Goal: Task Accomplishment & Management: Complete application form

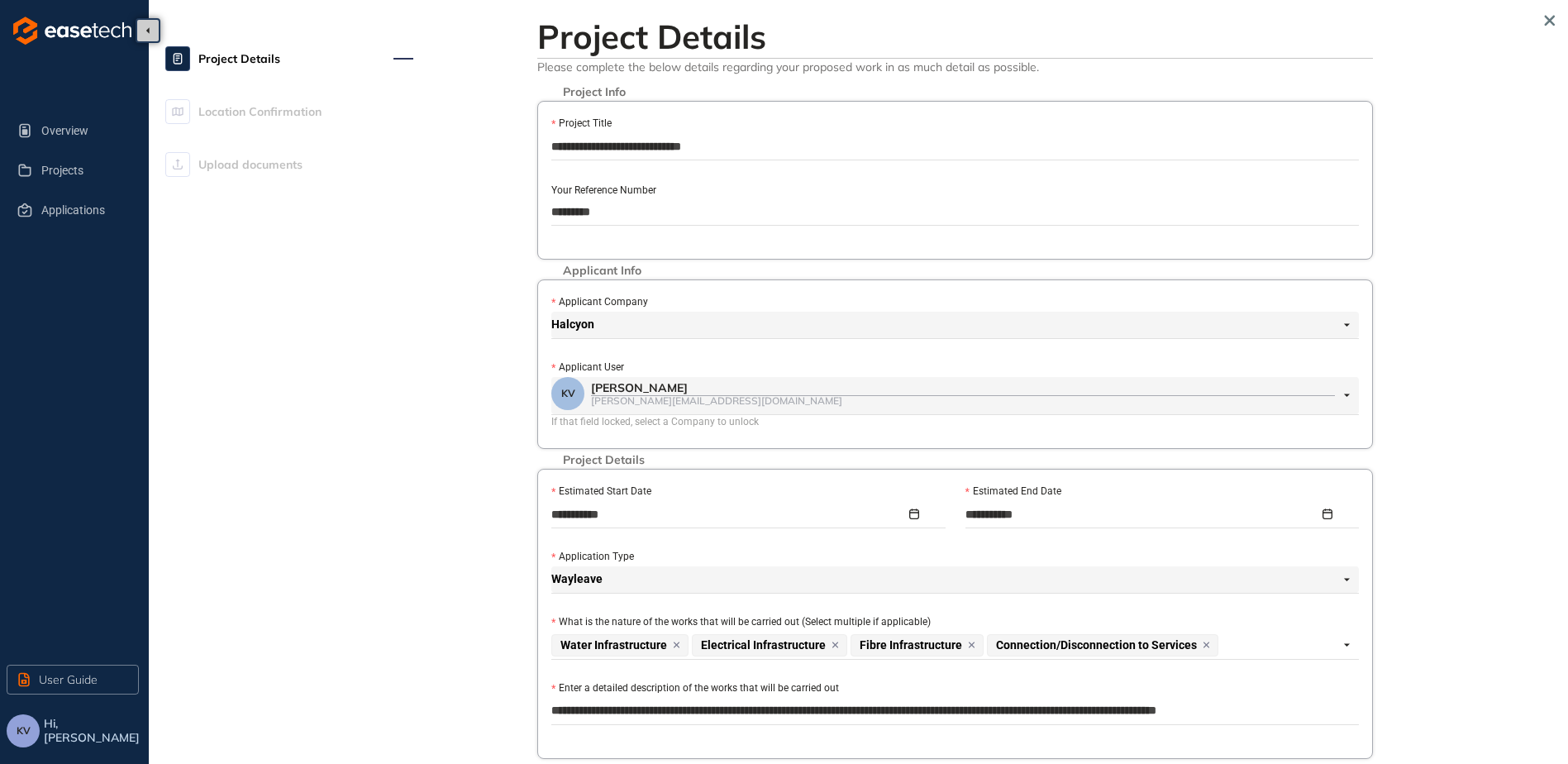
scroll to position [395, 0]
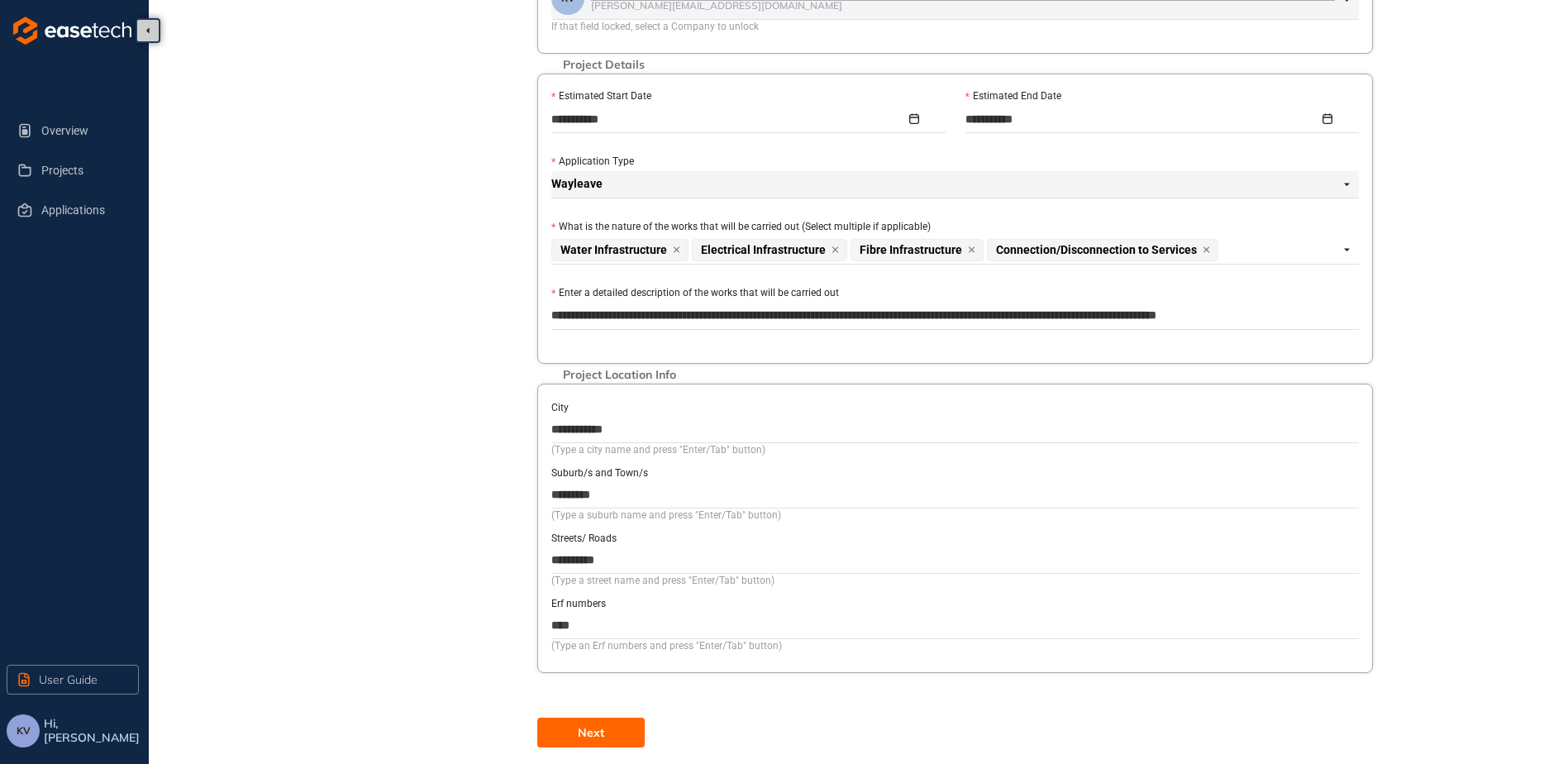
click at [595, 742] on button "Next" at bounding box center [591, 732] width 108 height 30
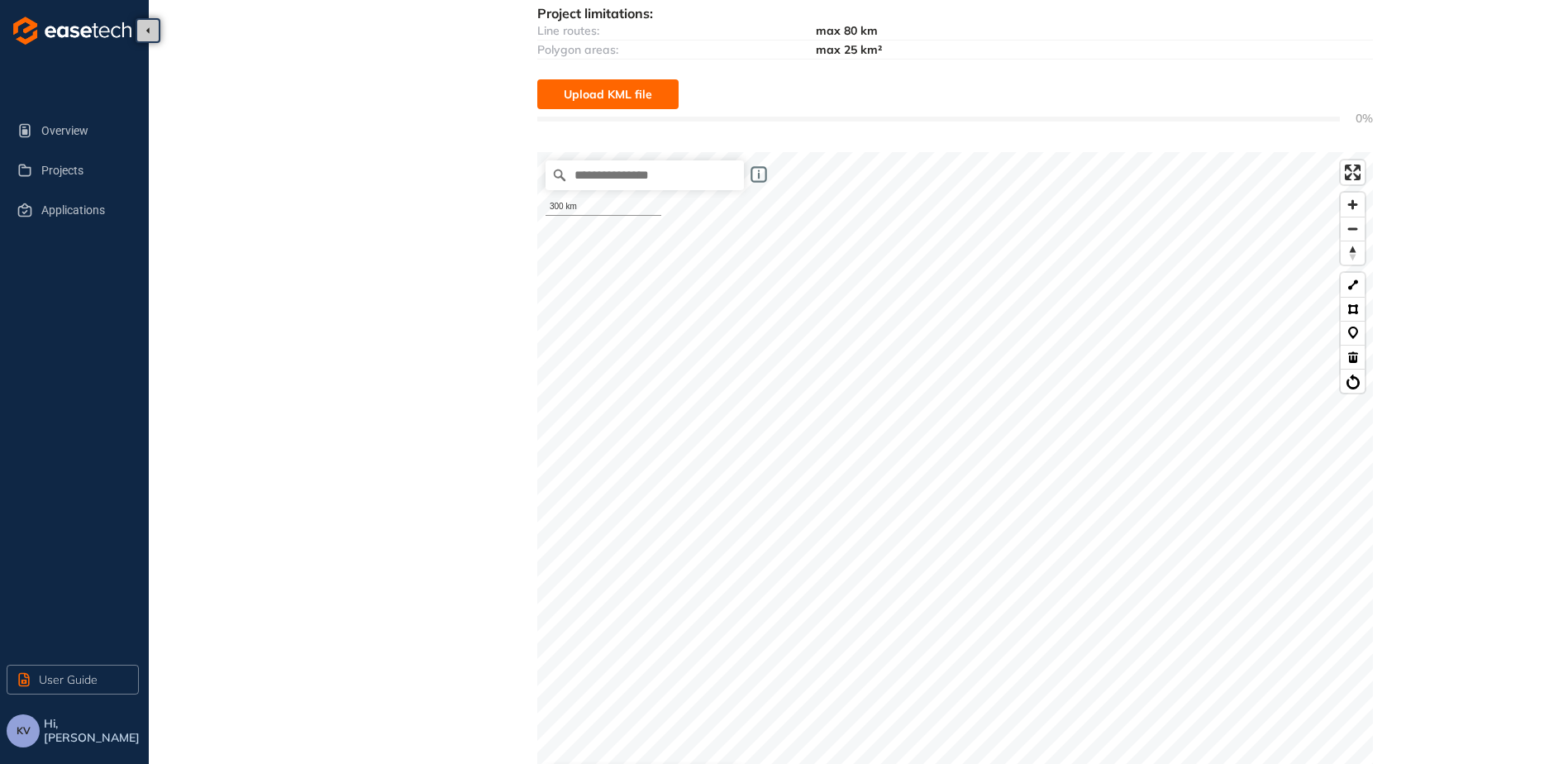
scroll to position [248, 0]
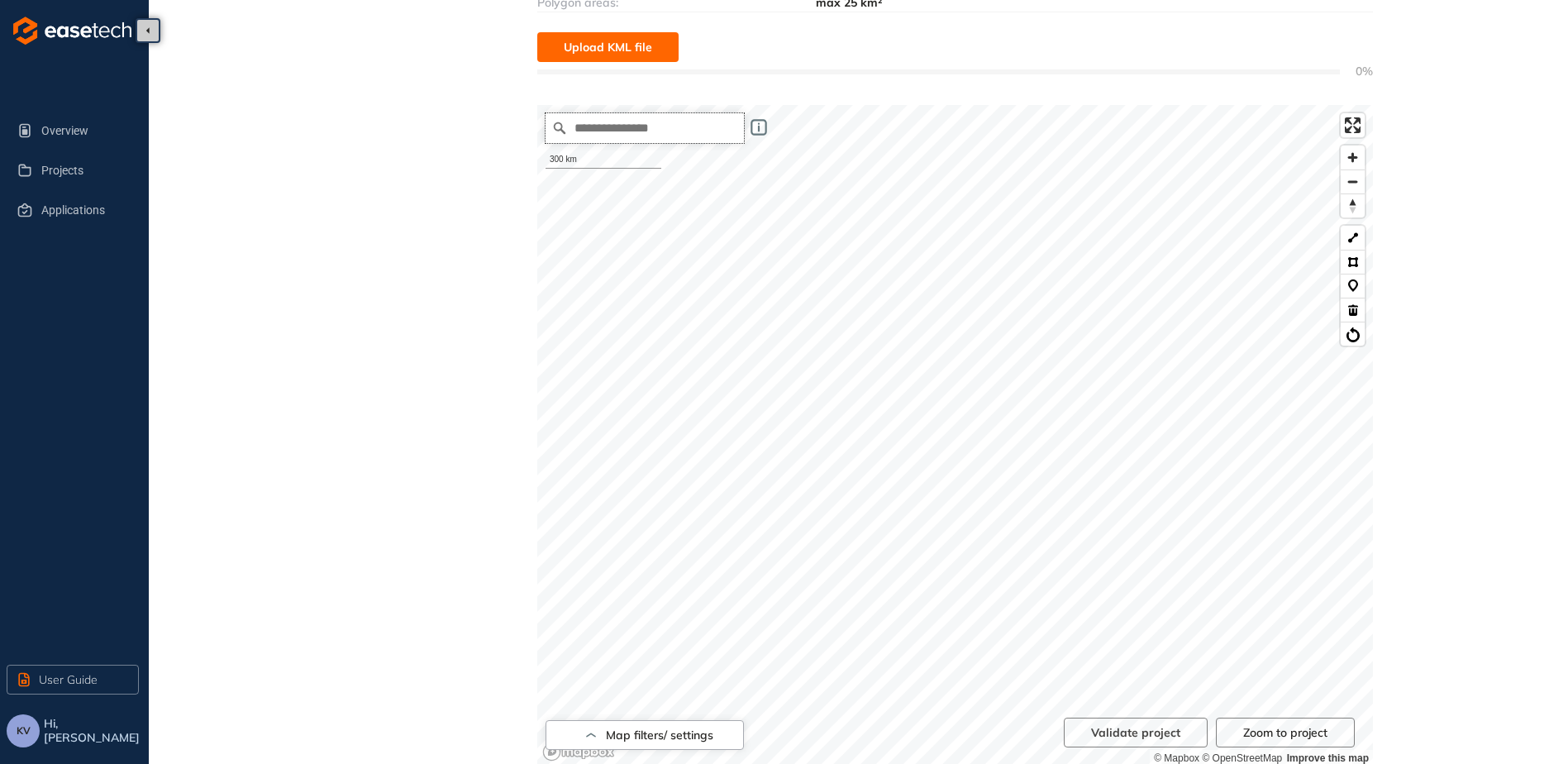
click at [684, 136] on input "Search place..." at bounding box center [645, 127] width 198 height 30
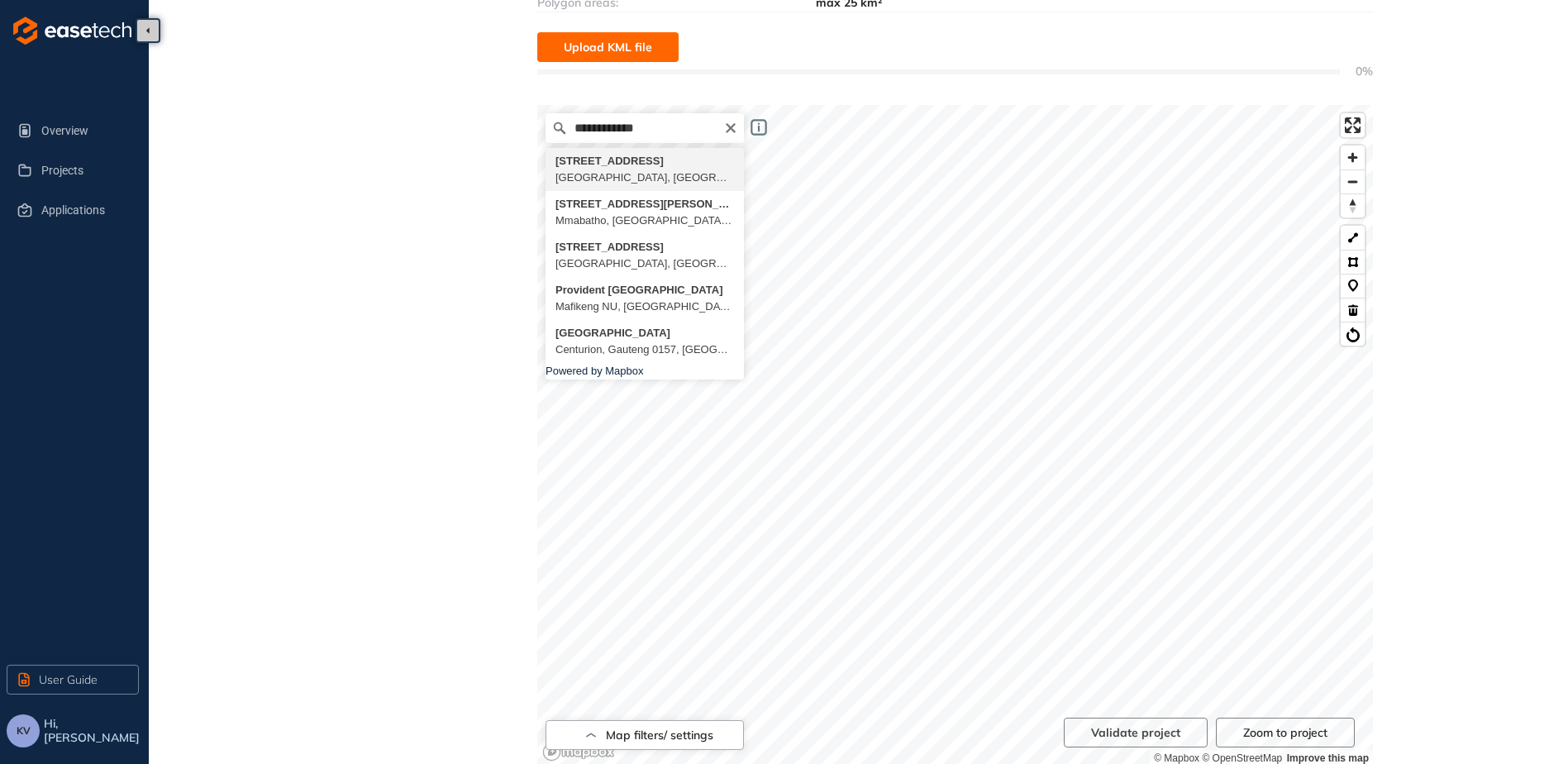
type input "**********"
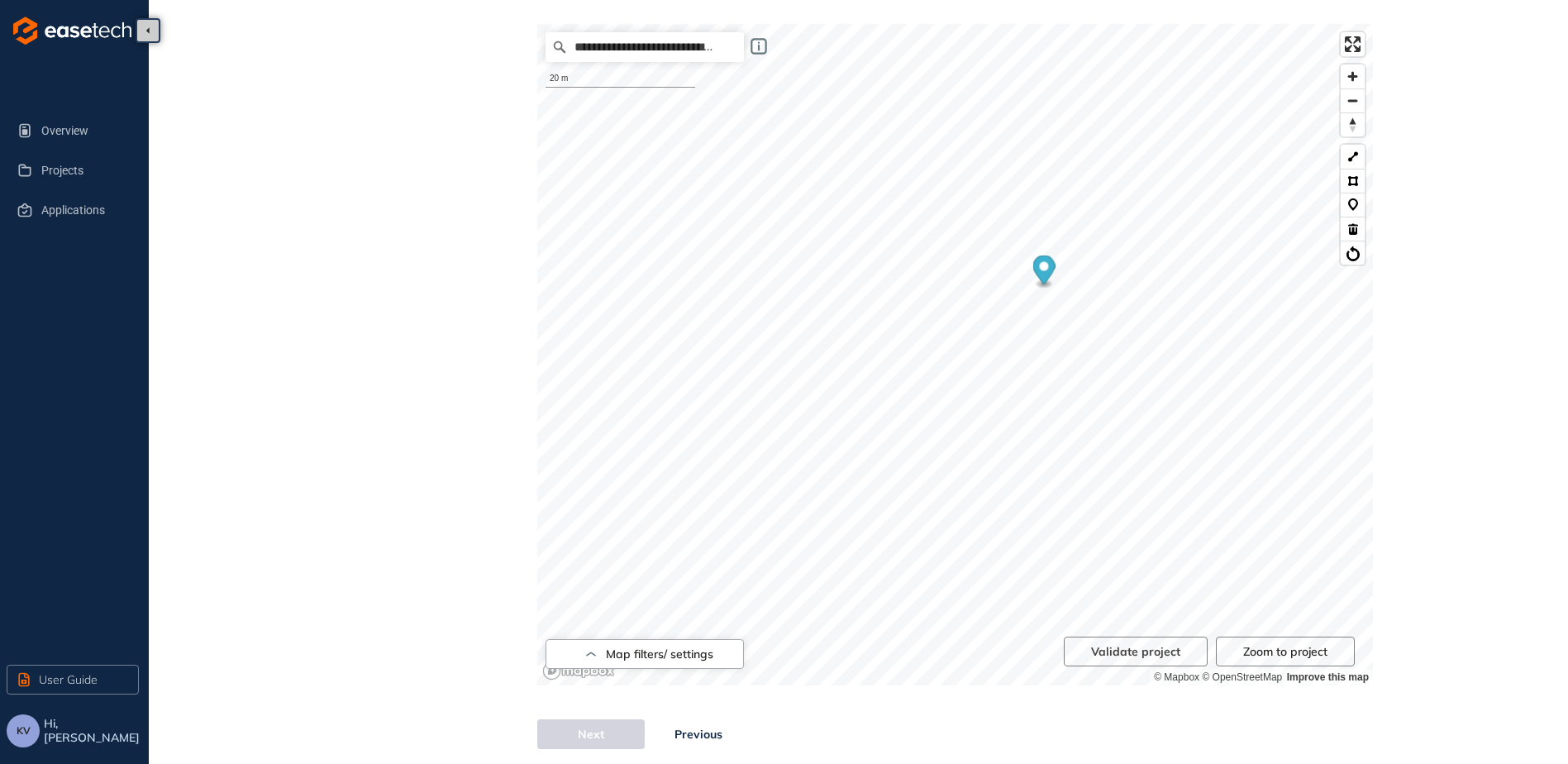
scroll to position [330, 0]
click at [1004, 332] on icon "Map marker" at bounding box center [999, 327] width 22 height 29
click at [1447, 380] on div "**********" at bounding box center [861, 213] width 1393 height 1067
click at [1352, 202] on button at bounding box center [1352, 203] width 24 height 24
click at [966, 390] on ellipse "Map marker" at bounding box center [969, 388] width 17 height 9
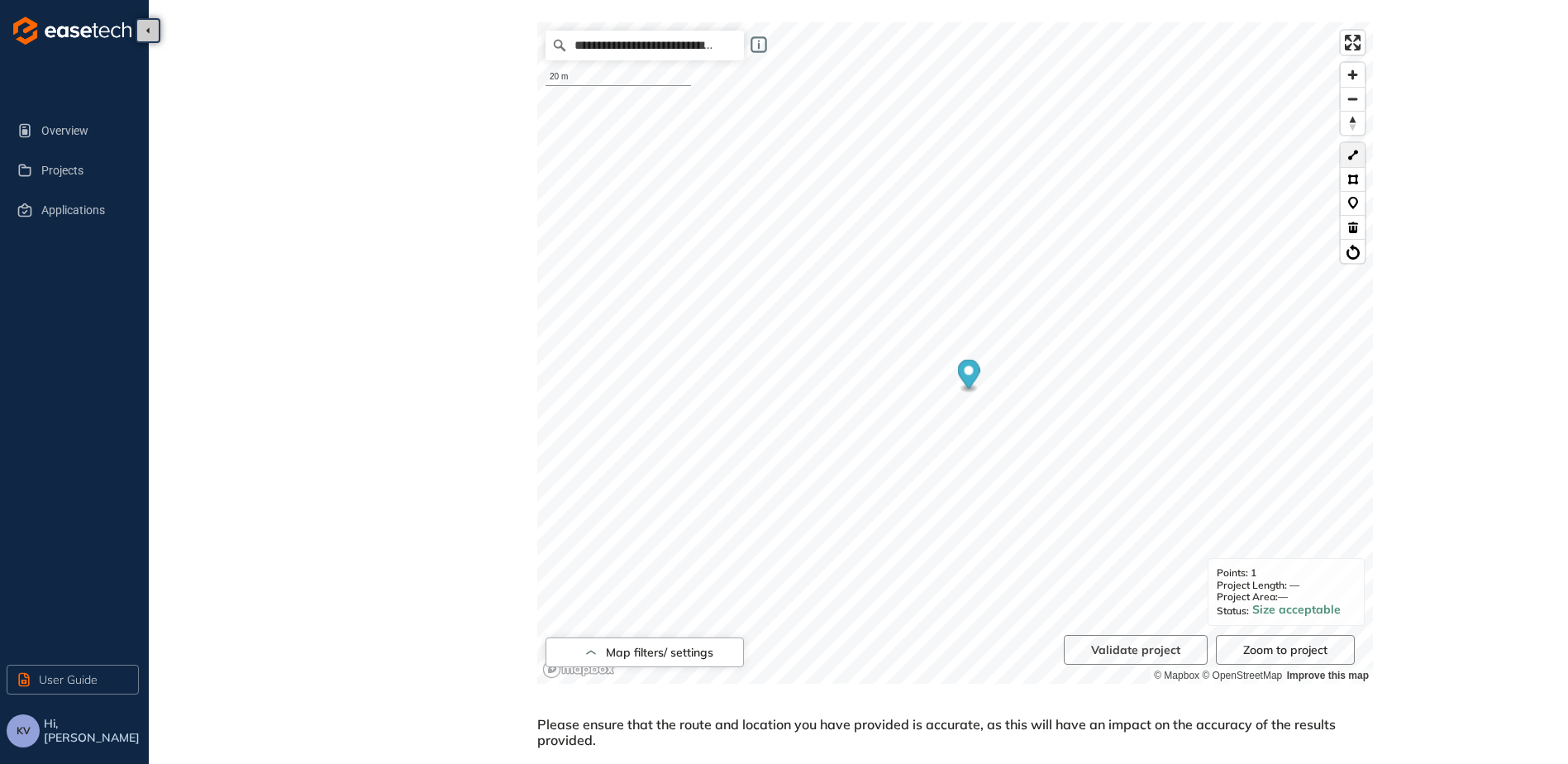
click at [1351, 160] on button at bounding box center [1352, 154] width 24 height 24
click at [1350, 234] on button at bounding box center [1352, 226] width 24 height 24
click at [1355, 162] on button at bounding box center [1352, 154] width 24 height 24
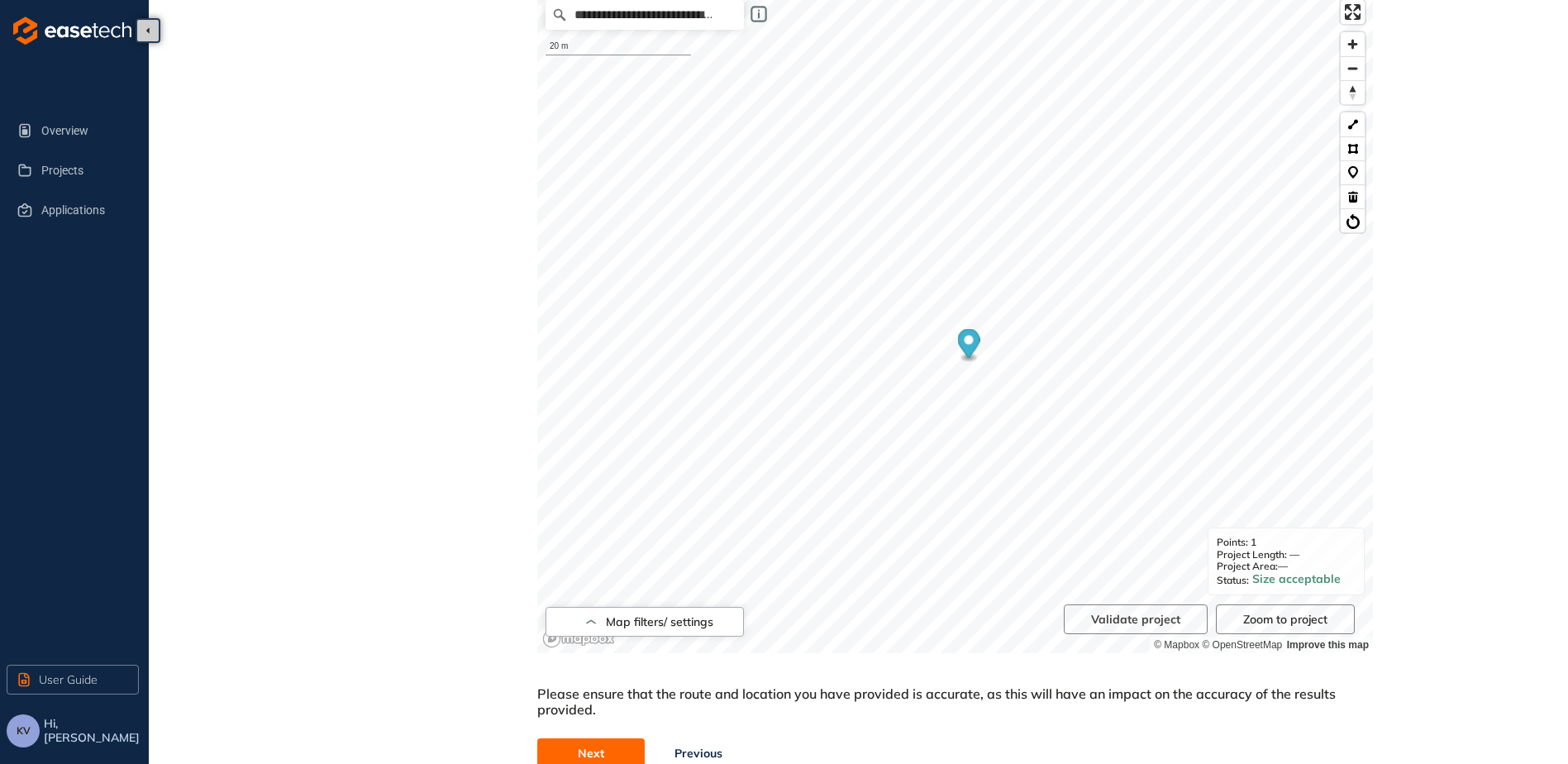
scroll to position [382, 0]
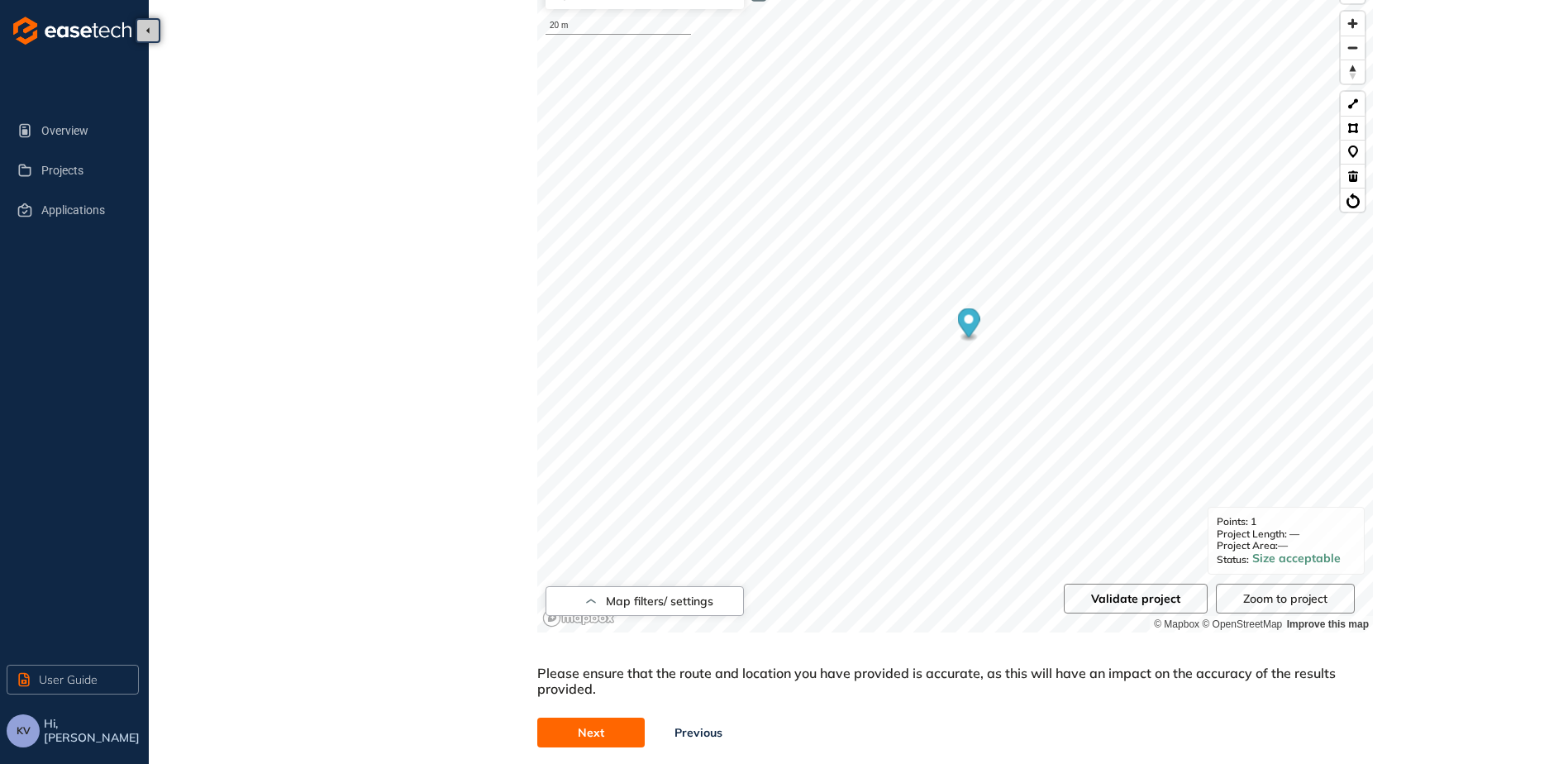
click at [1147, 609] on button "Validate project" at bounding box center [1136, 598] width 144 height 30
click at [1352, 181] on button at bounding box center [1352, 175] width 24 height 24
click at [1352, 109] on button at bounding box center [1352, 103] width 24 height 24
click at [1158, 605] on span "Validate project" at bounding box center [1135, 598] width 89 height 18
click at [596, 733] on span "Next" at bounding box center [590, 732] width 26 height 18
